Goal: Information Seeking & Learning: Find specific page/section

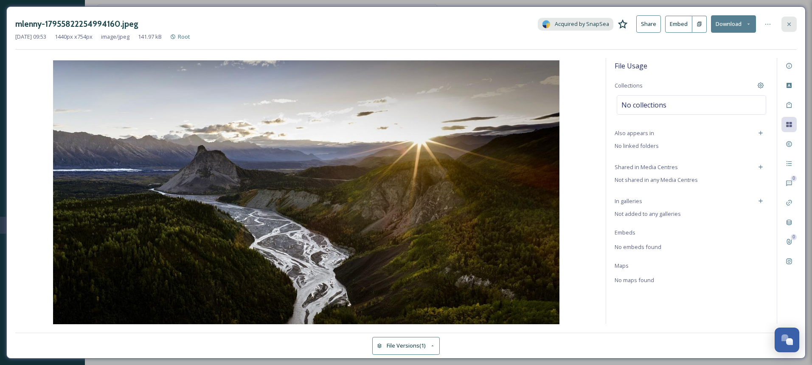
click at [790, 22] on icon at bounding box center [789, 24] width 7 height 7
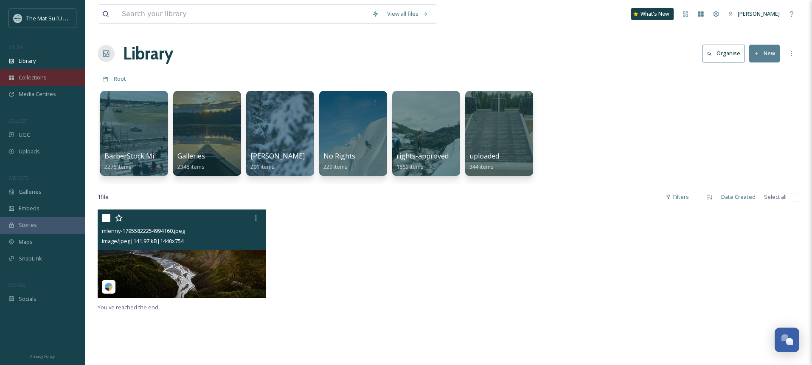
click at [31, 79] on span "Collections" at bounding box center [33, 77] width 28 height 8
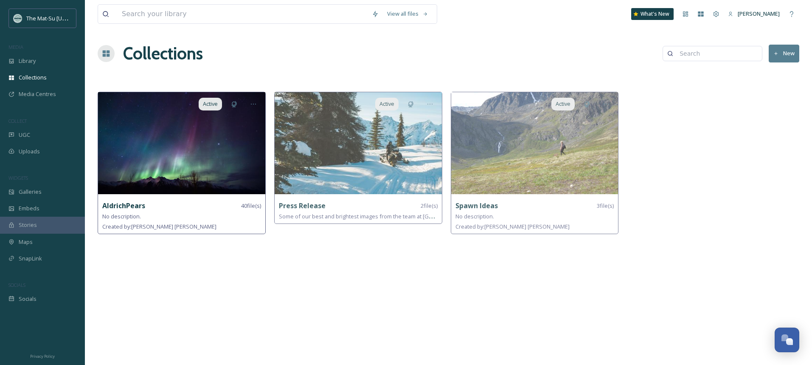
click at [169, 138] on img at bounding box center [181, 143] width 167 height 102
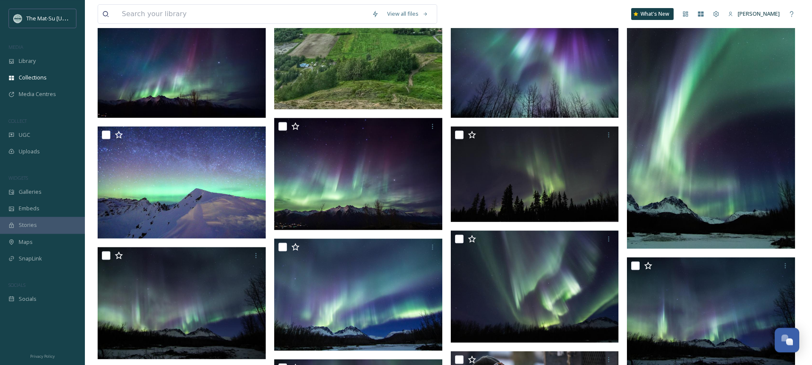
scroll to position [254, 0]
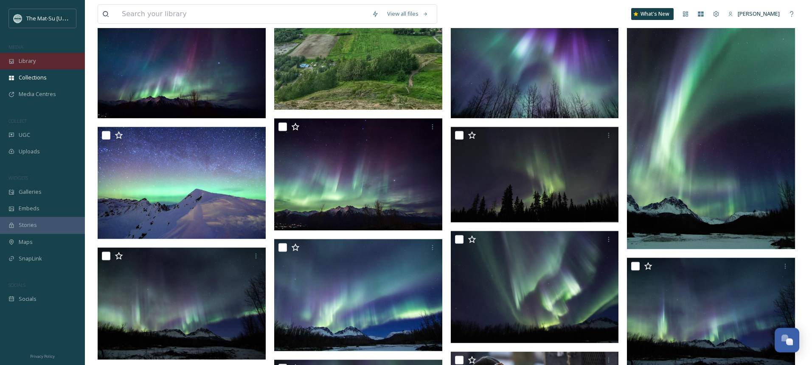
click at [24, 59] on span "Library" at bounding box center [27, 61] width 17 height 8
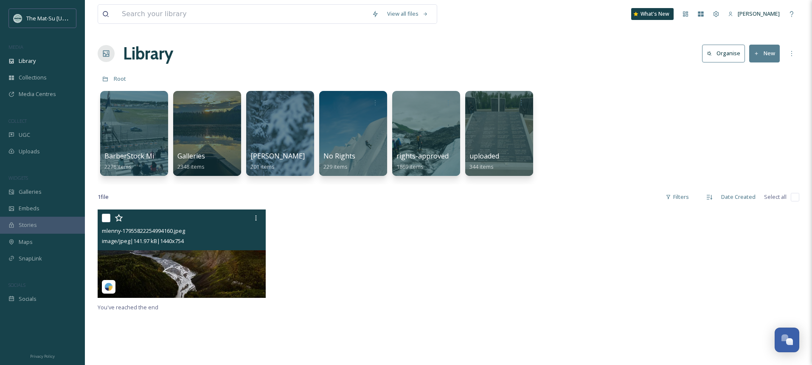
click at [184, 274] on img at bounding box center [182, 253] width 168 height 88
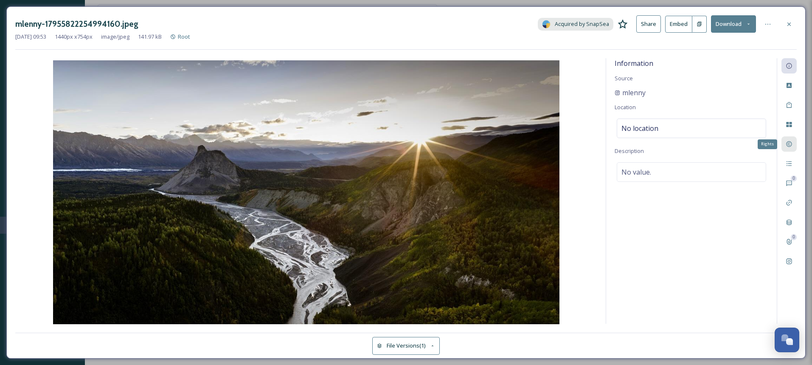
click at [792, 146] on icon at bounding box center [789, 144] width 7 height 7
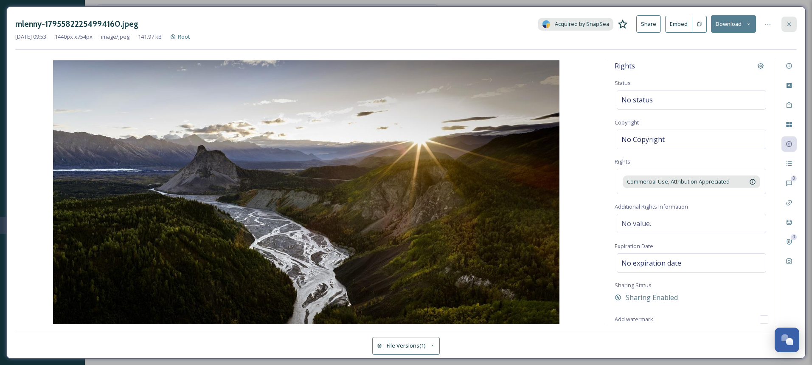
click at [790, 24] on icon at bounding box center [789, 24] width 7 height 7
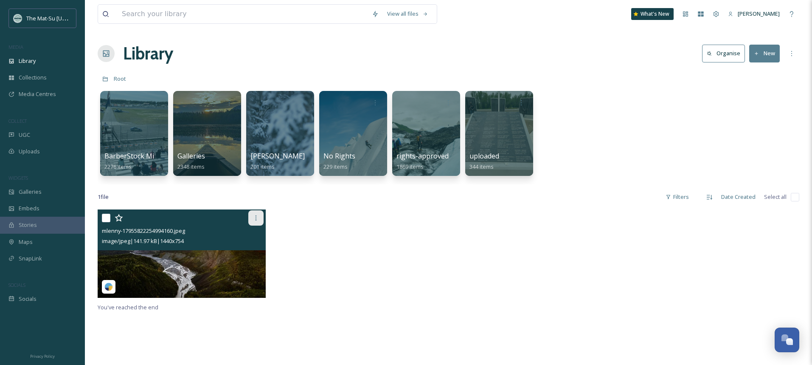
click at [257, 219] on icon at bounding box center [256, 217] width 7 height 7
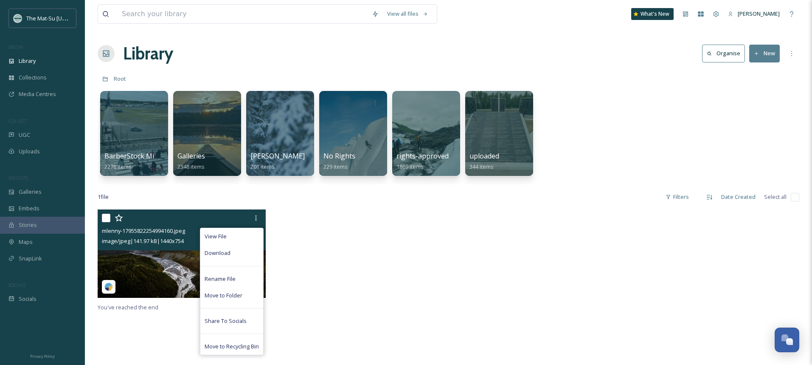
click at [218, 221] on div "View File Download Rename File Move to Folder Share To Socials Move to Recyclin…" at bounding box center [183, 217] width 162 height 15
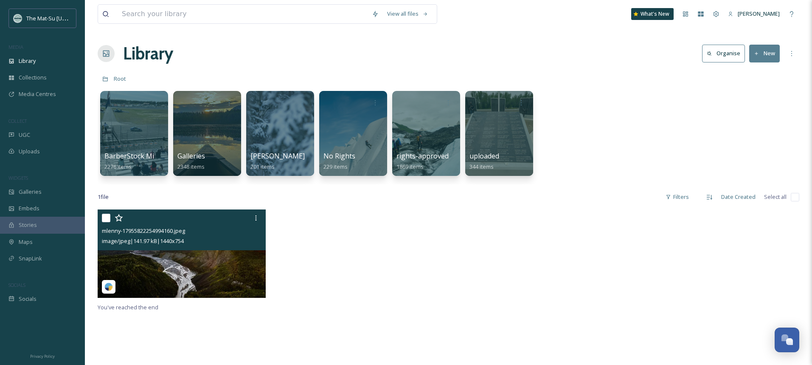
click at [202, 271] on img at bounding box center [182, 253] width 168 height 88
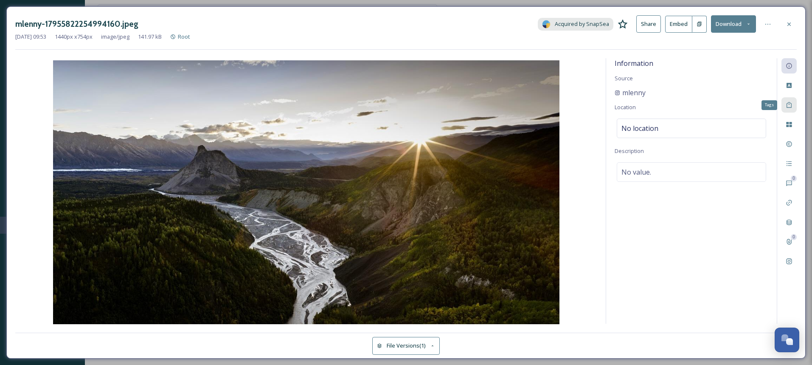
click at [793, 106] on div "Tags" at bounding box center [788, 104] width 15 height 15
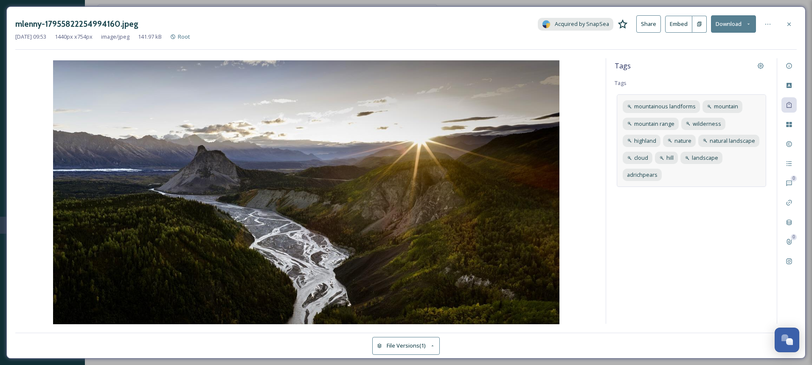
click at [718, 171] on div "mountainous landforms mountain mountain range wilderness highland nature natura…" at bounding box center [691, 140] width 149 height 93
click at [736, 174] on div "mountainous landforms mountain mountain range wilderness highland nature natura…" at bounding box center [691, 146] width 149 height 105
click at [697, 192] on input at bounding box center [663, 189] width 85 height 10
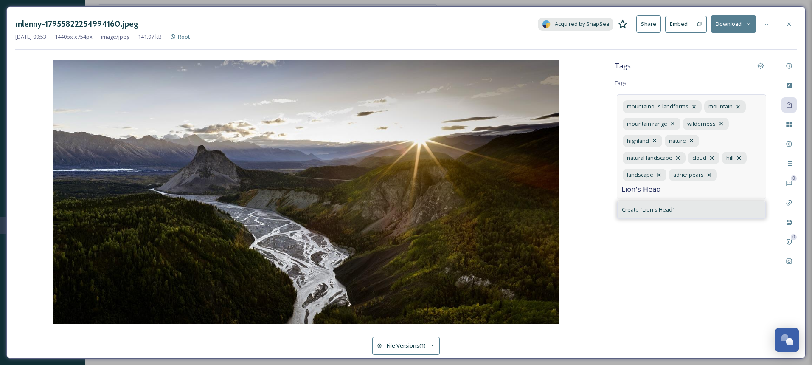
type input "Lion's Head"
click at [655, 211] on span "Create " Lion's Head "" at bounding box center [648, 209] width 53 height 8
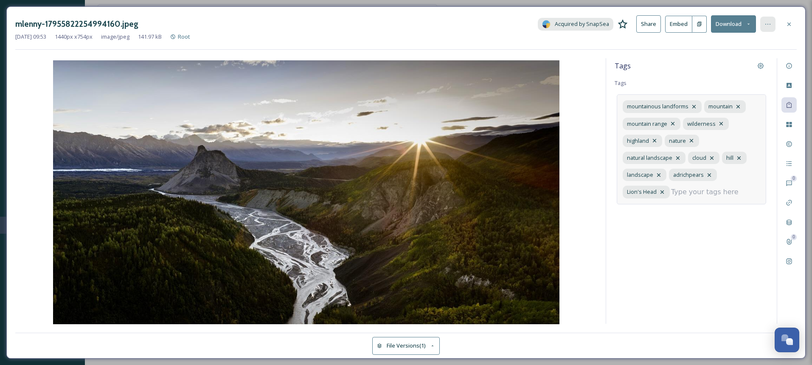
click at [769, 25] on icon at bounding box center [767, 24] width 7 height 7
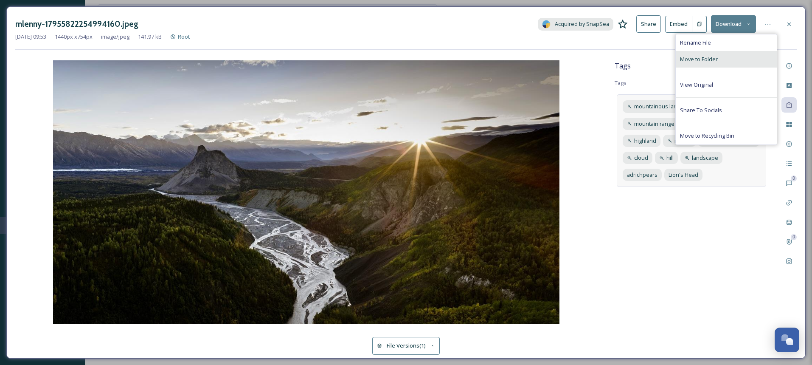
click at [698, 57] on span "Move to Folder" at bounding box center [699, 59] width 38 height 8
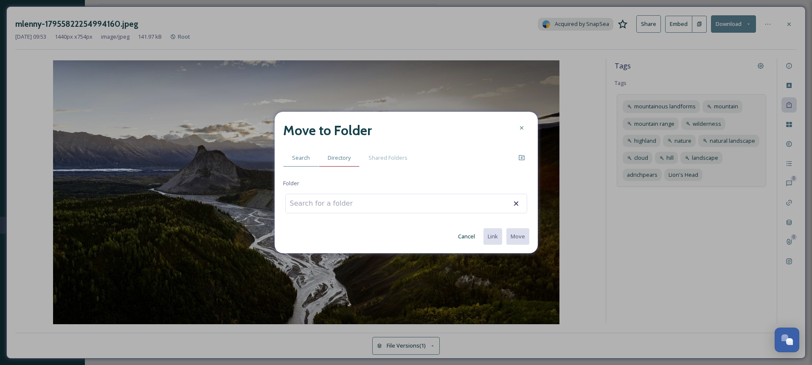
click at [341, 153] on div "Directory" at bounding box center [339, 157] width 41 height 17
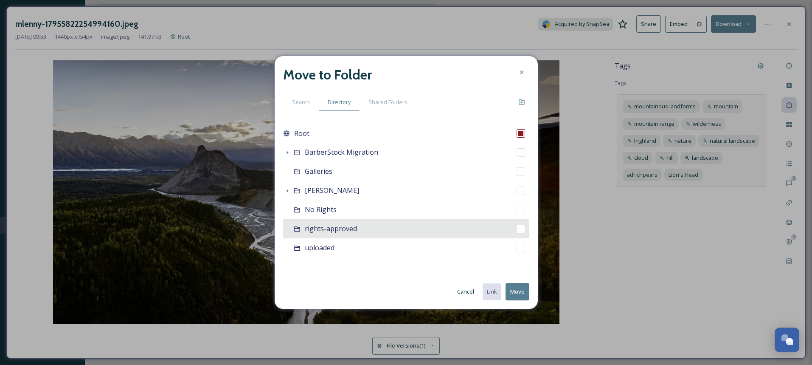
click at [332, 233] on span "rights-approved" at bounding box center [331, 228] width 52 height 9
checkbox input "false"
checkbox input "true"
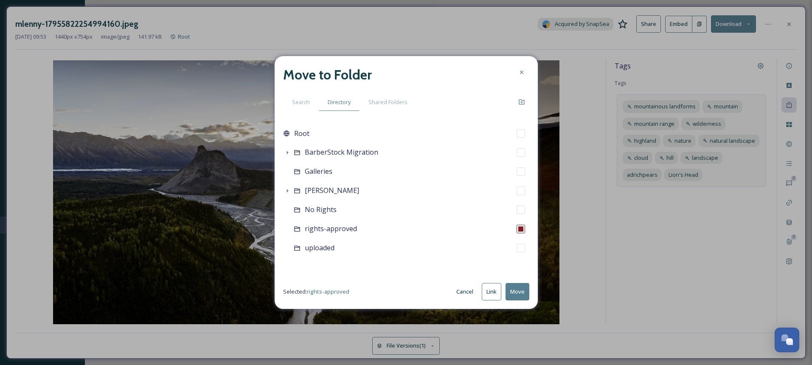
click at [516, 292] on button "Move" at bounding box center [518, 291] width 24 height 17
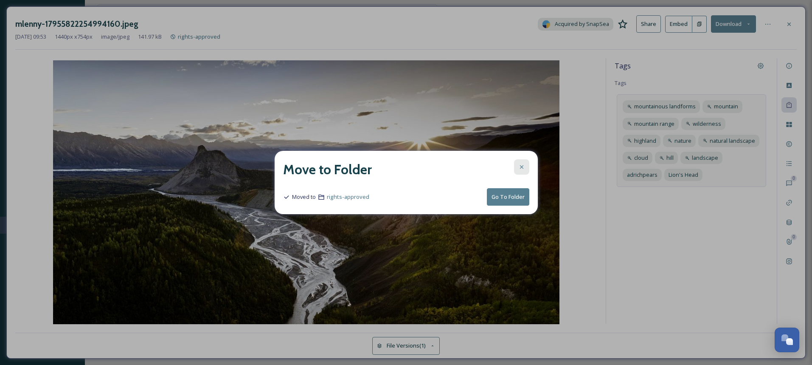
click at [523, 167] on icon at bounding box center [521, 166] width 7 height 7
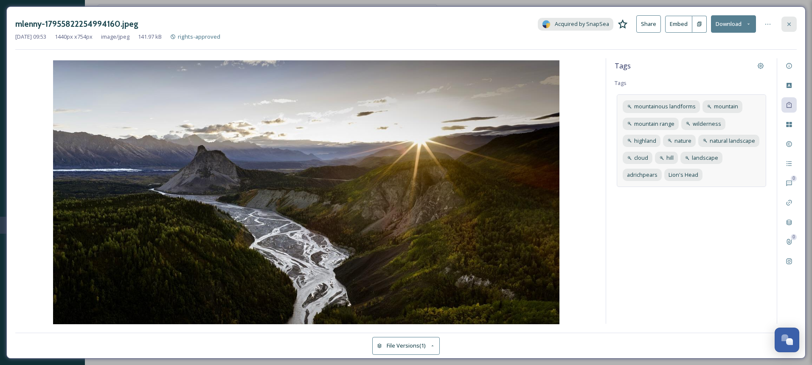
click at [788, 23] on icon at bounding box center [788, 23] width 3 height 3
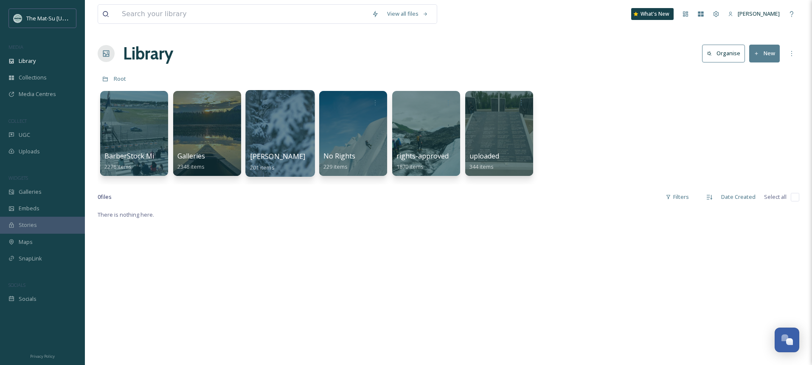
click at [292, 120] on div at bounding box center [279, 133] width 69 height 87
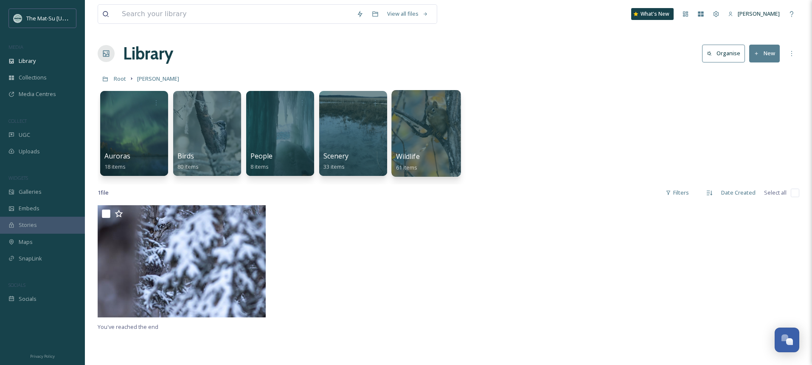
click at [423, 122] on div at bounding box center [425, 133] width 69 height 87
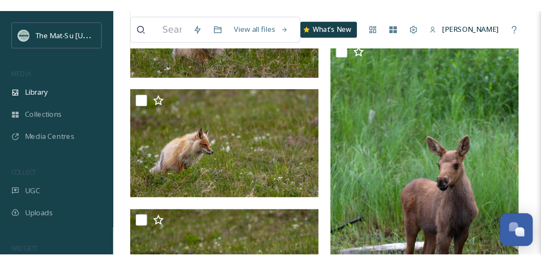
scroll to position [1059, 0]
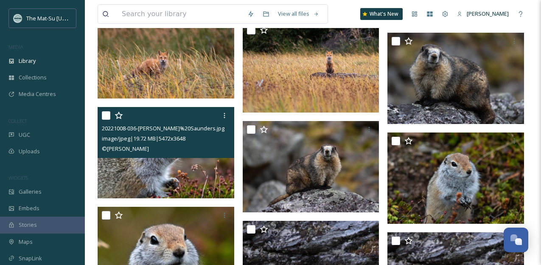
scroll to position [173, 0]
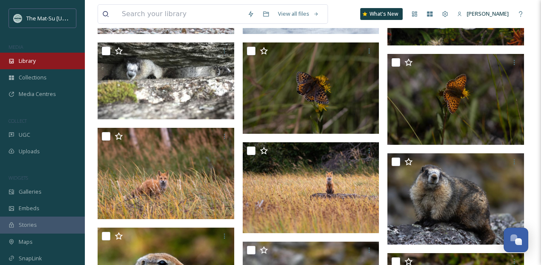
click at [31, 61] on span "Library" at bounding box center [27, 61] width 17 height 8
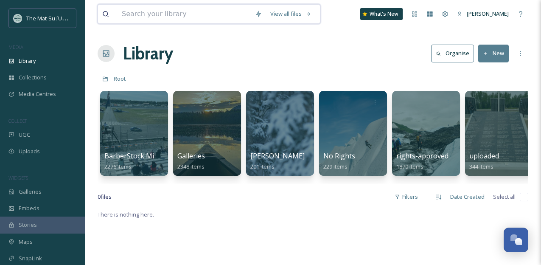
click at [157, 18] on input at bounding box center [184, 14] width 133 height 19
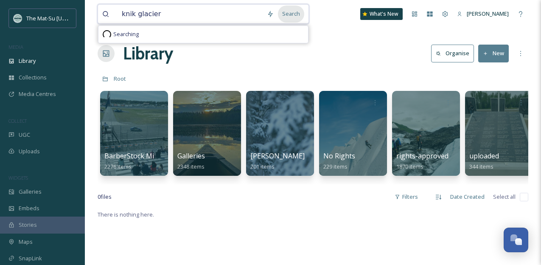
type input "knik glacier"
click at [296, 17] on div "Search" at bounding box center [291, 14] width 26 height 17
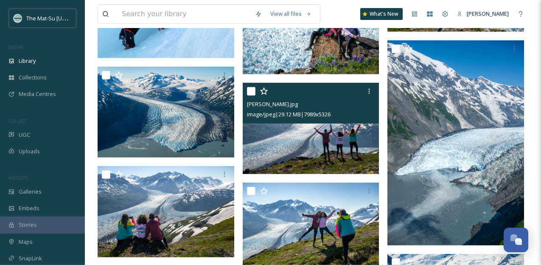
scroll to position [4219, 0]
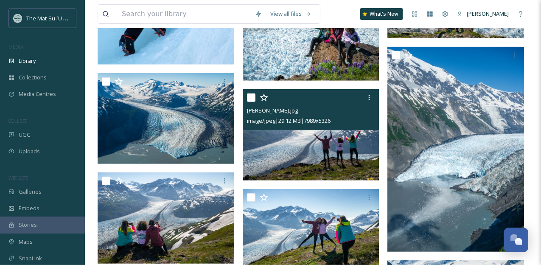
click at [330, 152] on img at bounding box center [311, 134] width 137 height 91
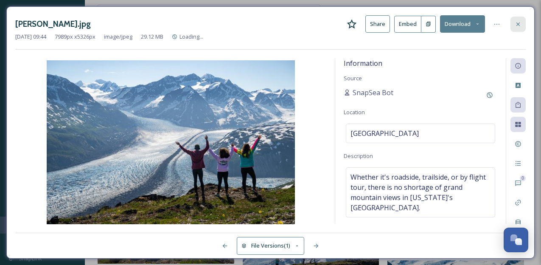
click at [518, 21] on icon at bounding box center [518, 24] width 7 height 7
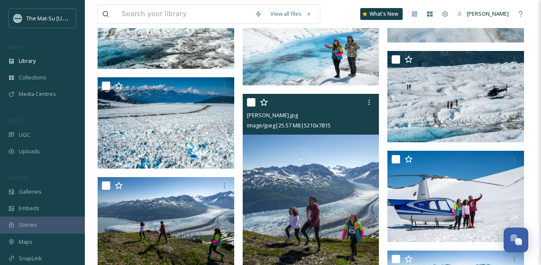
scroll to position [5764, 0]
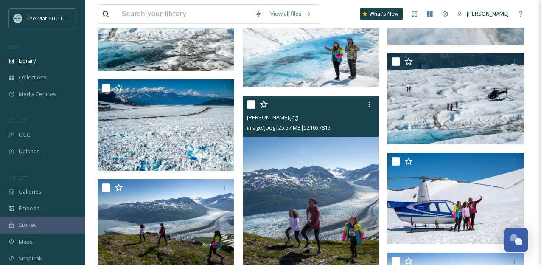
click at [329, 182] on img at bounding box center [311, 198] width 137 height 205
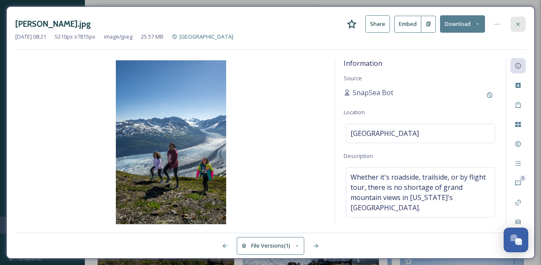
click at [520, 25] on icon at bounding box center [518, 24] width 7 height 7
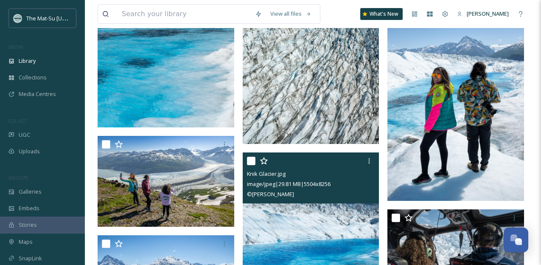
scroll to position [5286, 0]
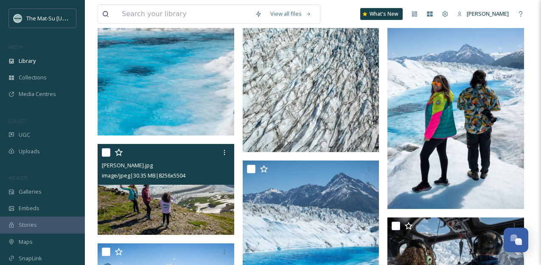
click at [161, 198] on img at bounding box center [166, 189] width 137 height 91
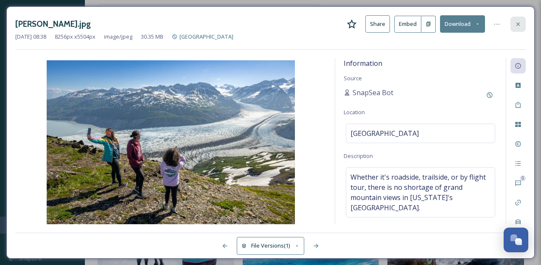
click at [521, 25] on icon at bounding box center [518, 24] width 7 height 7
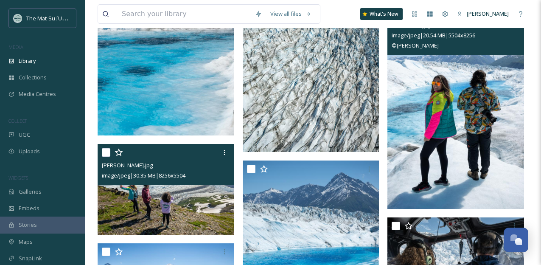
click at [483, 125] on img at bounding box center [456, 106] width 137 height 205
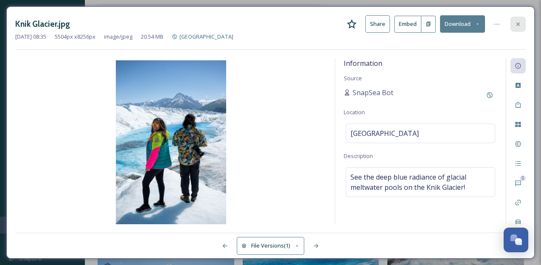
click at [522, 19] on div at bounding box center [518, 24] width 15 height 15
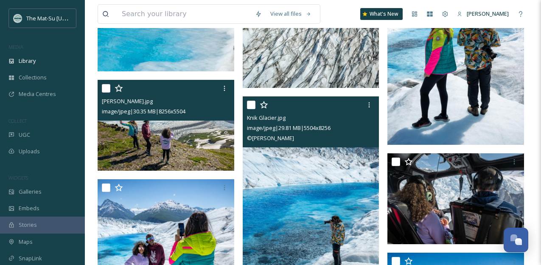
scroll to position [5348, 0]
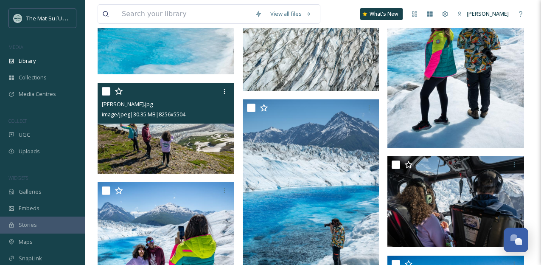
click at [188, 140] on img at bounding box center [166, 128] width 137 height 91
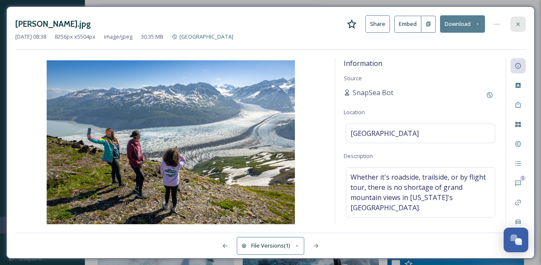
click at [518, 24] on icon at bounding box center [518, 23] width 3 height 3
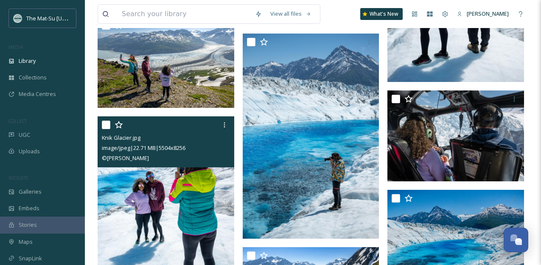
scroll to position [5419, 0]
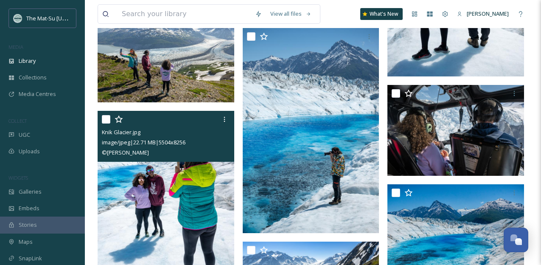
click at [177, 218] on img at bounding box center [166, 213] width 137 height 205
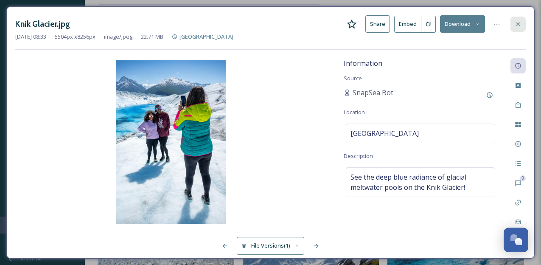
click at [521, 22] on icon at bounding box center [518, 24] width 7 height 7
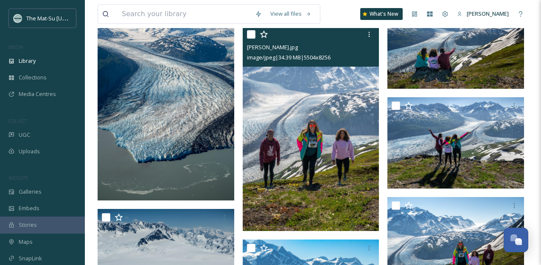
scroll to position [4788, 0]
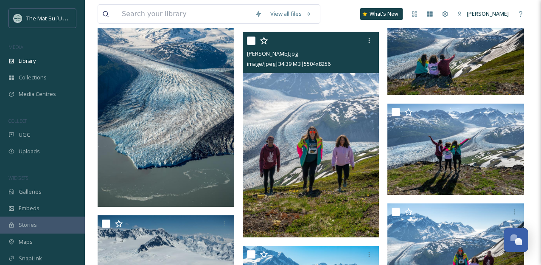
click at [315, 173] on img at bounding box center [311, 134] width 137 height 205
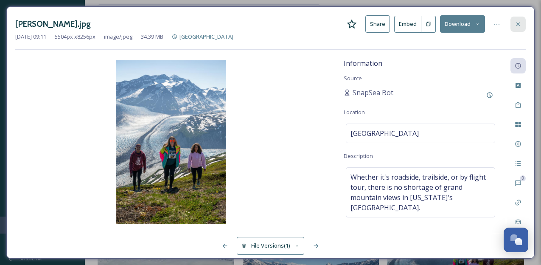
click at [520, 22] on icon at bounding box center [518, 24] width 7 height 7
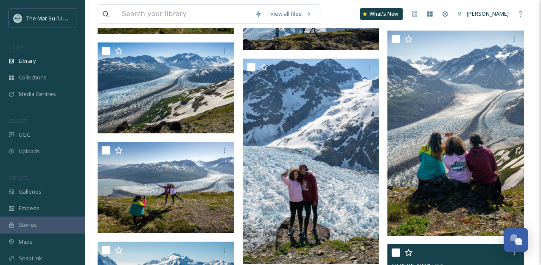
scroll to position [4518, 0]
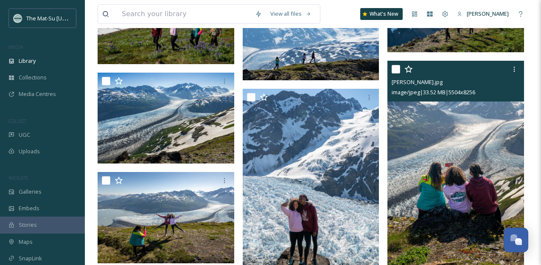
click at [484, 140] on img at bounding box center [456, 163] width 137 height 205
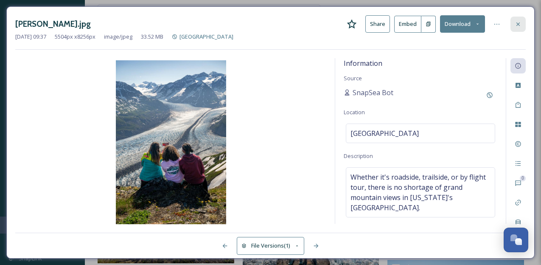
click at [520, 22] on icon at bounding box center [518, 24] width 7 height 7
